Goal: Task Accomplishment & Management: Use online tool/utility

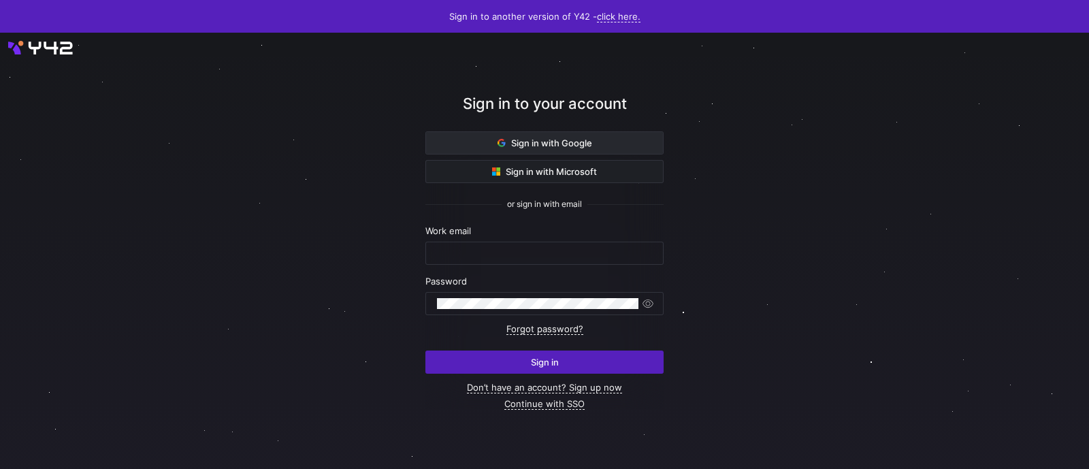
click at [513, 139] on span "Sign in with Google" at bounding box center [545, 143] width 95 height 11
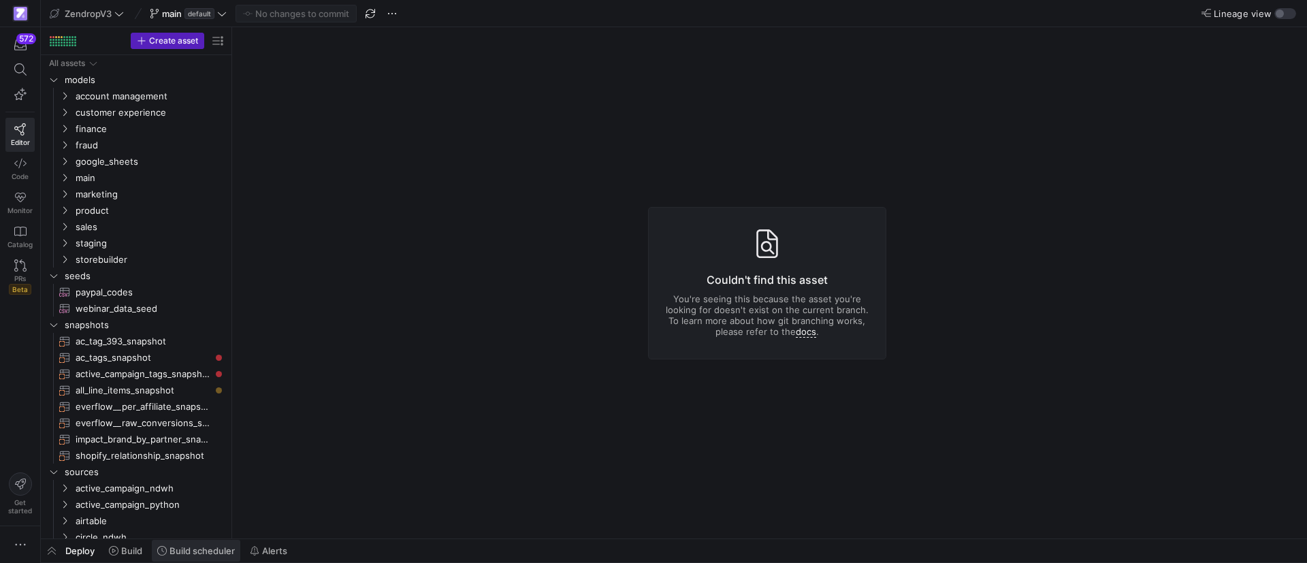
click at [209, 551] on span "Build scheduler" at bounding box center [202, 550] width 65 height 11
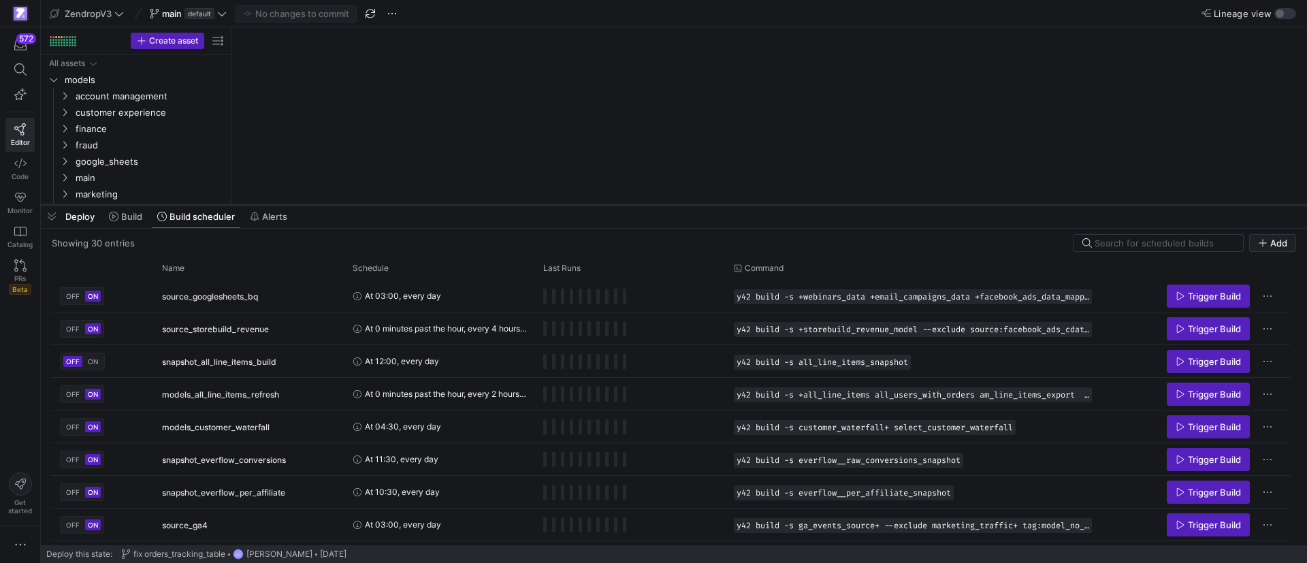
drag, startPoint x: 493, startPoint y: 314, endPoint x: 492, endPoint y: 185, distance: 128.7
click at [492, 202] on div at bounding box center [674, 204] width 1266 height 5
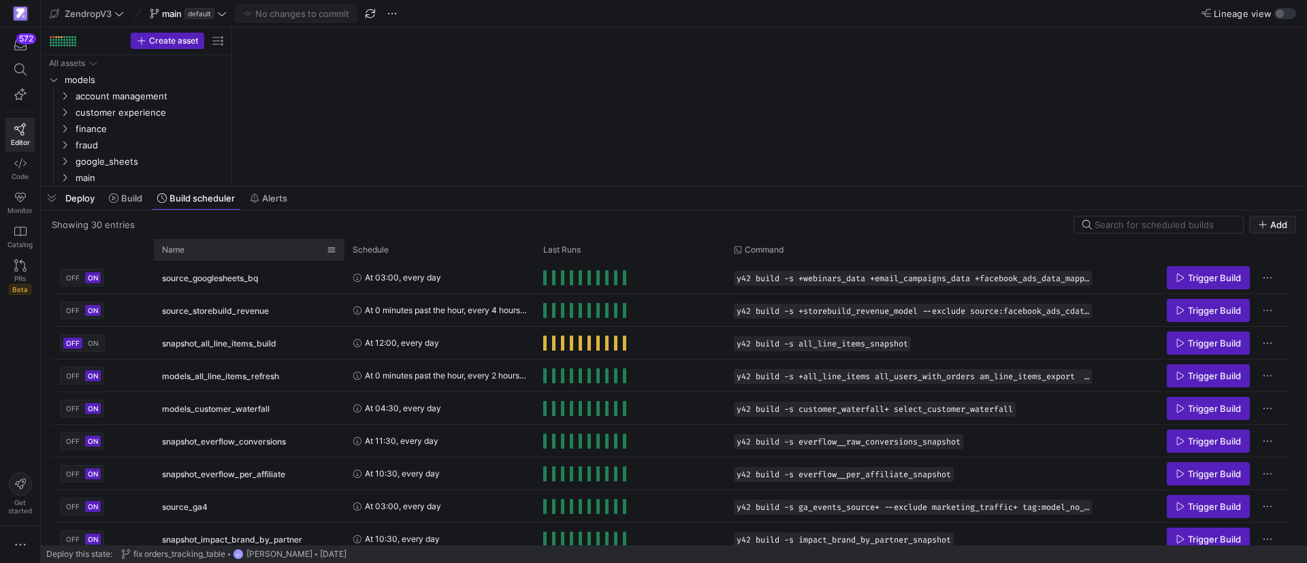
click at [220, 251] on div "Name" at bounding box center [244, 249] width 165 height 15
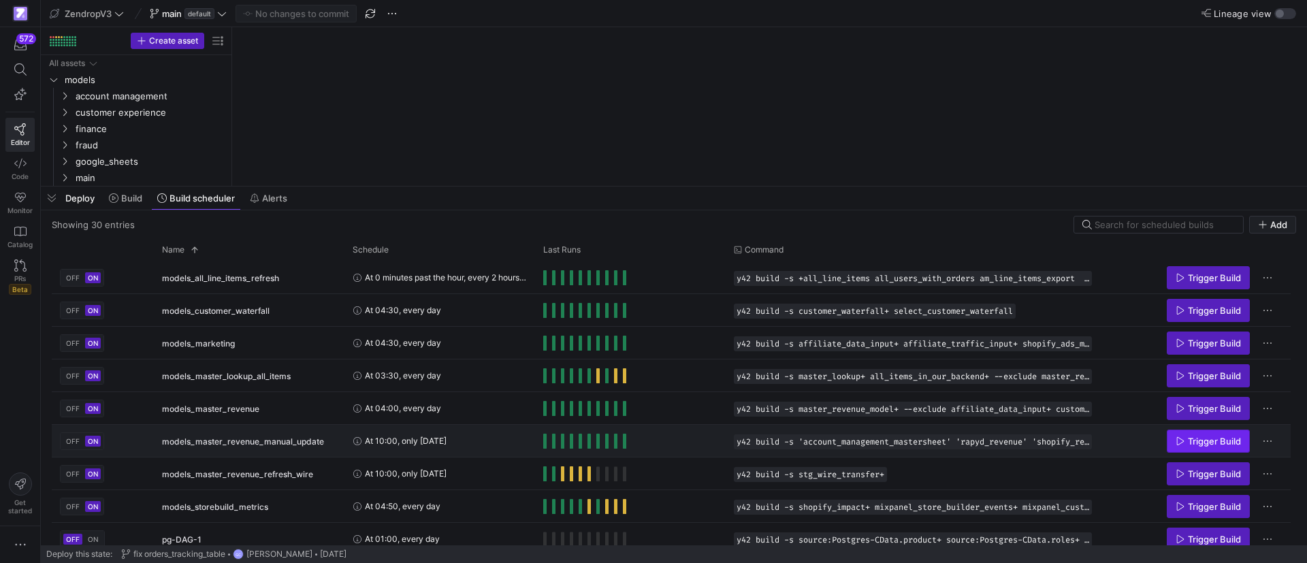
click at [1236, 433] on span "Press SPACE to select this row." at bounding box center [1209, 441] width 82 height 22
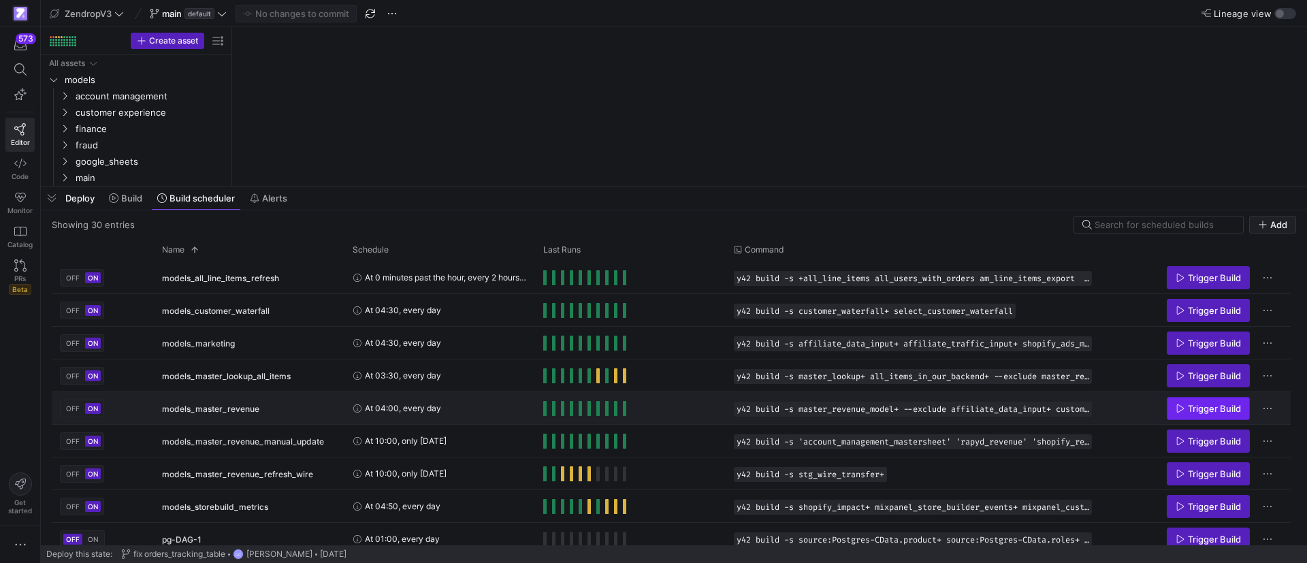
click at [1196, 406] on span "Trigger Build" at bounding box center [1214, 408] width 53 height 11
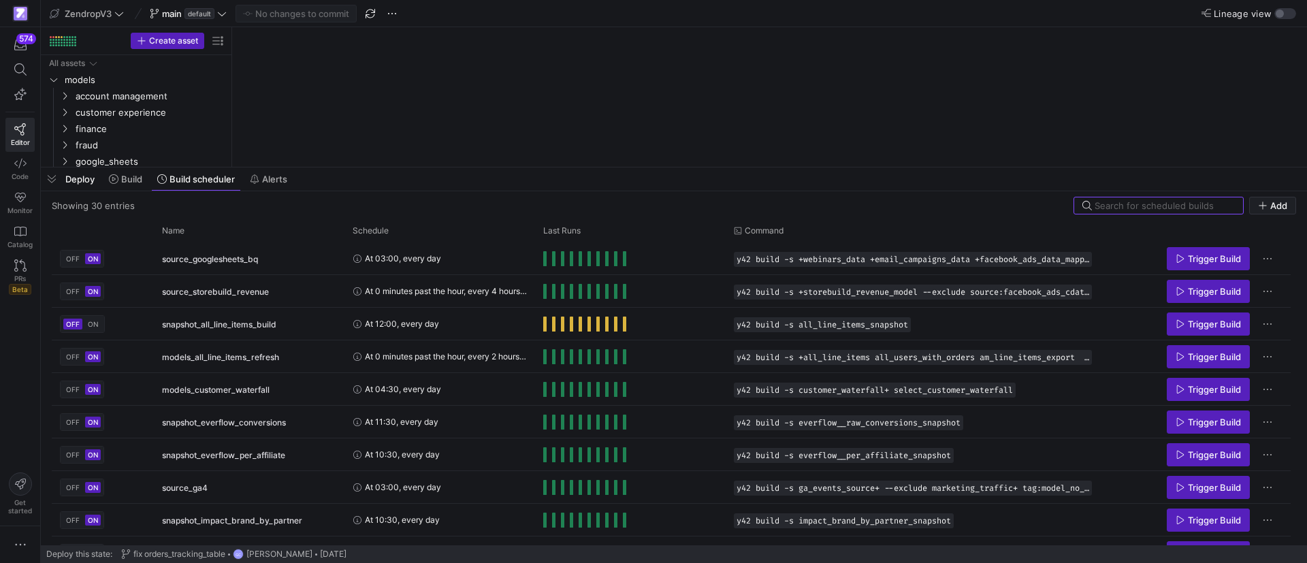
drag, startPoint x: 464, startPoint y: 313, endPoint x: 506, endPoint y: 155, distance: 164.0
click at [509, 165] on div at bounding box center [674, 167] width 1266 height 5
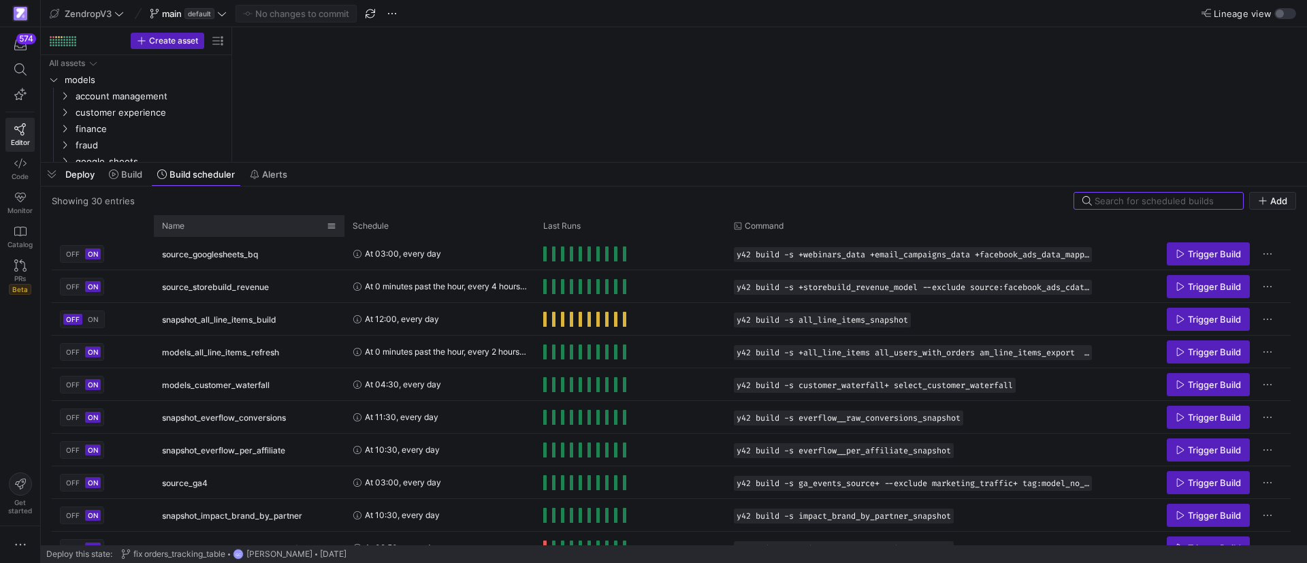
click at [226, 230] on div "Name" at bounding box center [244, 226] width 165 height 15
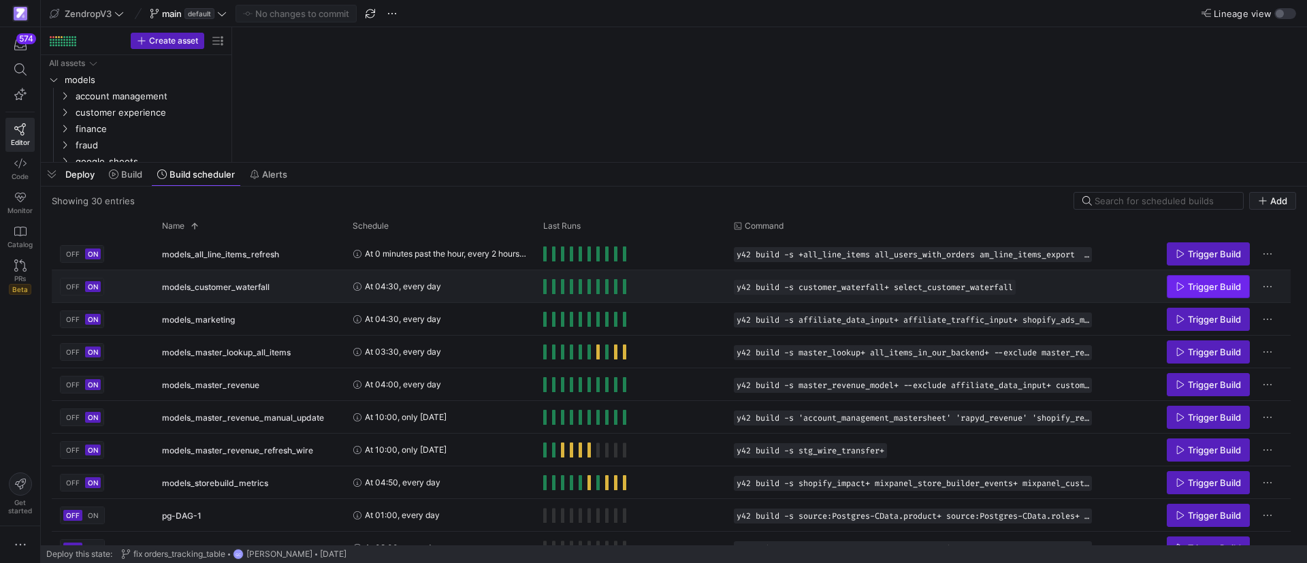
click at [1188, 287] on span "Trigger Build" at bounding box center [1214, 286] width 53 height 11
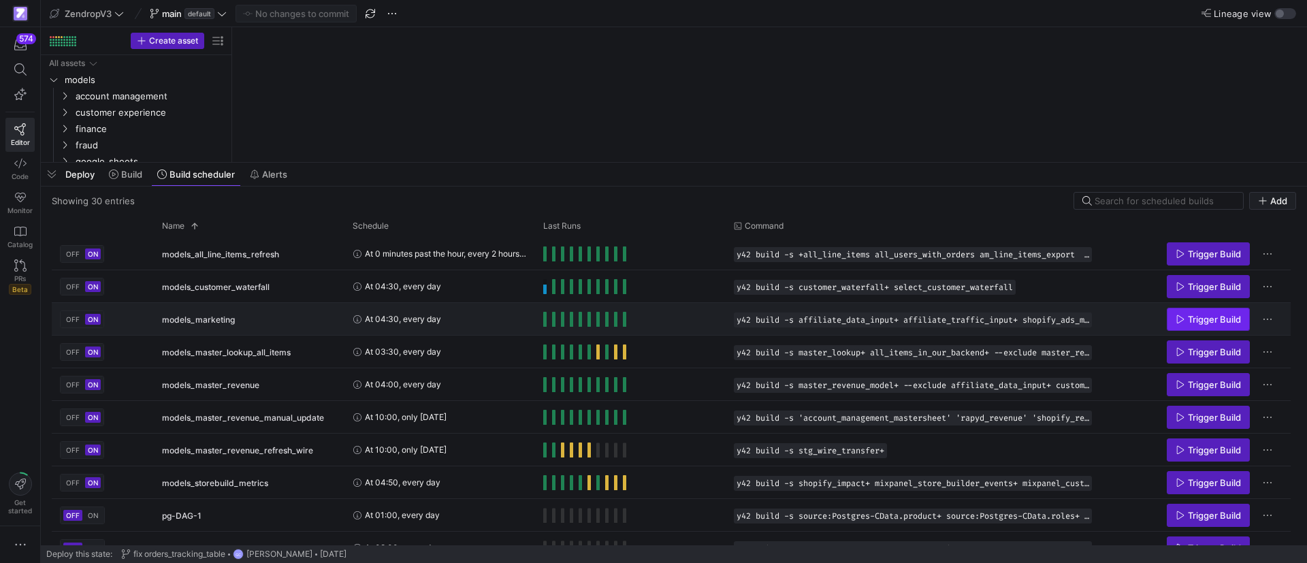
click at [1183, 321] on icon "Press SPACE to select this row." at bounding box center [1181, 320] width 10 height 10
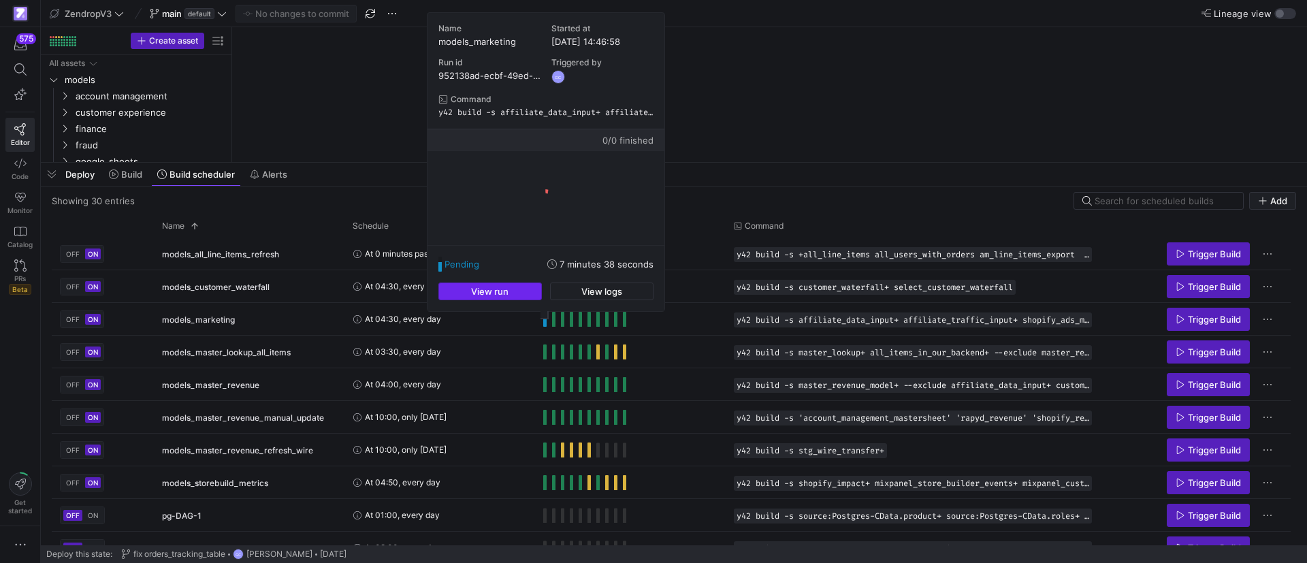
click at [510, 292] on span "button" at bounding box center [490, 291] width 102 height 16
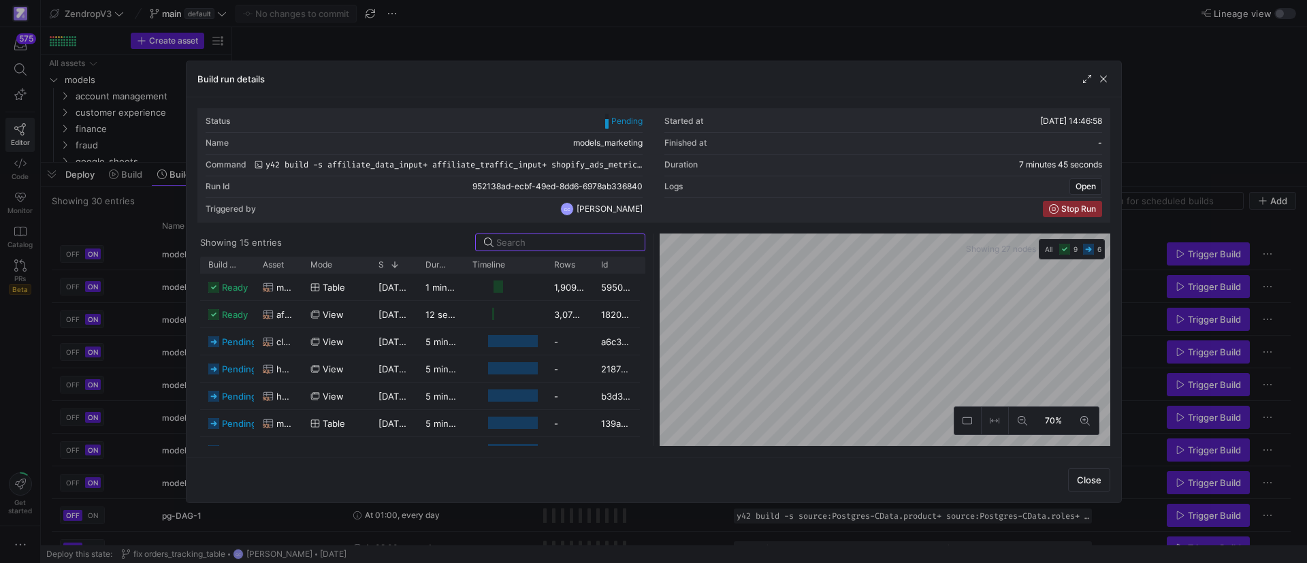
drag, startPoint x: 1105, startPoint y: 78, endPoint x: 1055, endPoint y: 74, distance: 49.9
click at [1093, 82] on div at bounding box center [1095, 79] width 30 height 14
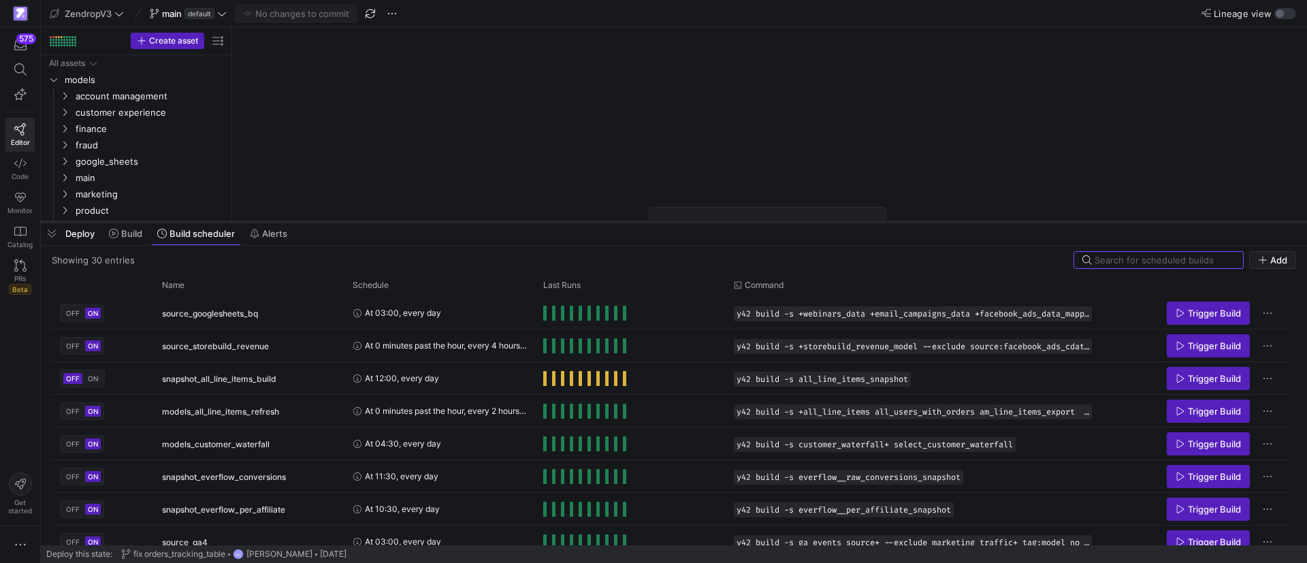
drag, startPoint x: 445, startPoint y: 311, endPoint x: 428, endPoint y: 182, distance: 129.7
click at [428, 219] on div at bounding box center [674, 221] width 1266 height 5
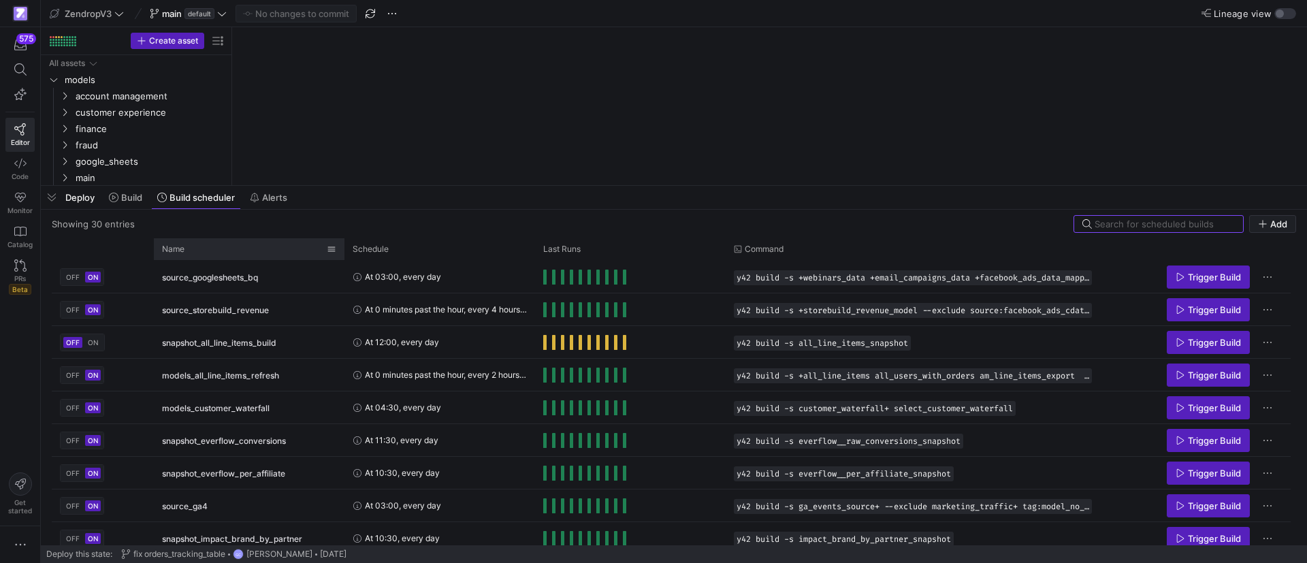
click at [276, 243] on div "Name" at bounding box center [244, 249] width 165 height 15
